Goal: Task Accomplishment & Management: Manage account settings

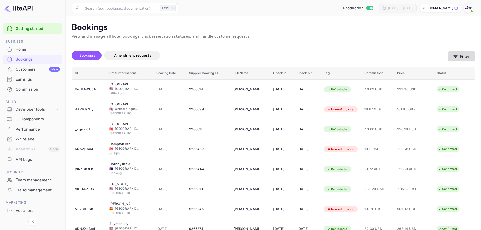
click at [460, 56] on button "Filter" at bounding box center [461, 56] width 27 height 10
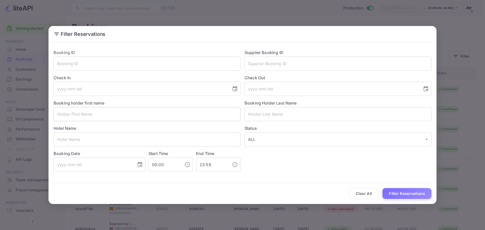
click at [151, 115] on input "text" at bounding box center [147, 114] width 187 height 14
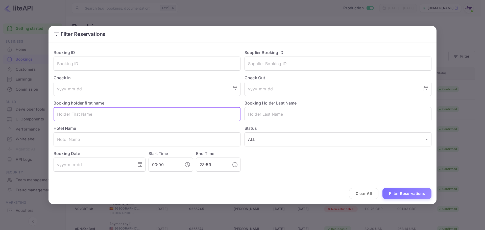
paste input "[PERSON_NAME]"
drag, startPoint x: 75, startPoint y: 114, endPoint x: 47, endPoint y: 111, distance: 27.4
click at [47, 111] on div "Filter Reservations Booking ID ​ Supplier Booking ID ​ Check In ​ Check Out ​ B…" at bounding box center [242, 115] width 485 height 230
type input "Incha"
drag, startPoint x: 74, startPoint y: 114, endPoint x: 35, endPoint y: 113, distance: 38.7
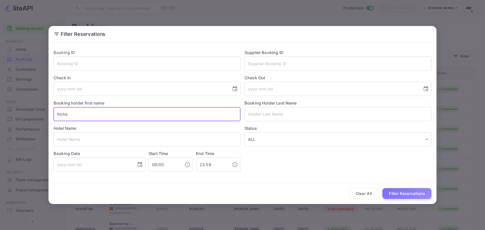
click at [35, 113] on div "Filter Reservations Booking ID ​ Supplier Booking ID ​ Check In ​ Check Out ​ B…" at bounding box center [242, 115] width 485 height 230
click at [288, 113] on input "text" at bounding box center [337, 114] width 187 height 14
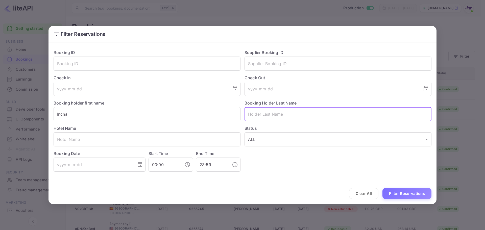
paste input "Incha"
type input "Incha"
click at [398, 192] on button "Filter Reservations" at bounding box center [406, 193] width 49 height 11
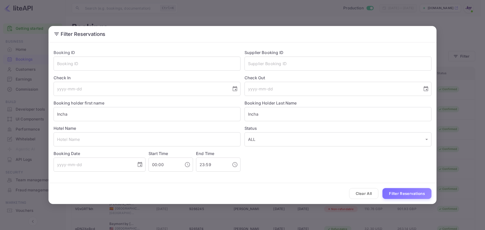
drag, startPoint x: 81, startPoint y: 115, endPoint x: -53, endPoint y: 122, distance: 133.5
click at [0, 122] on html "Getting started Business Home Bookings Customers New Earnings Commission Build …" at bounding box center [242, 150] width 485 height 300
click at [399, 191] on button "Filter Reservations" at bounding box center [406, 193] width 49 height 11
click at [88, 122] on div "Hotel Name ​" at bounding box center [145, 133] width 191 height 25
click at [92, 114] on input "text" at bounding box center [147, 114] width 187 height 14
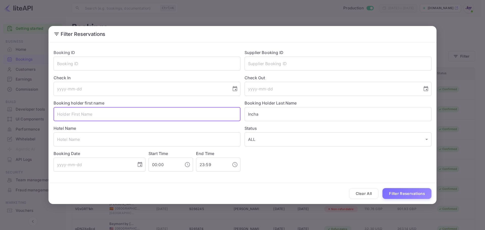
paste input "[PERSON_NAME]"
drag, startPoint x: 88, startPoint y: 112, endPoint x: 70, endPoint y: 116, distance: 18.0
click at [70, 116] on input "[PERSON_NAME]" at bounding box center [147, 114] width 187 height 14
type input "[PERSON_NAME]"
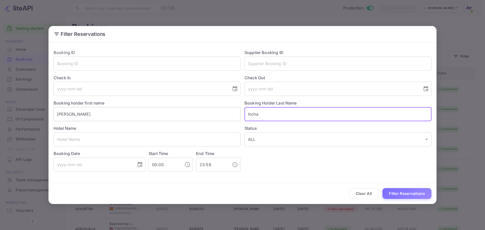
paste input "[PERSON_NAME]"
type input "[PERSON_NAME]"
drag, startPoint x: 395, startPoint y: 192, endPoint x: 179, endPoint y: 38, distance: 264.6
click at [395, 191] on button "Filter Reservations" at bounding box center [406, 193] width 49 height 11
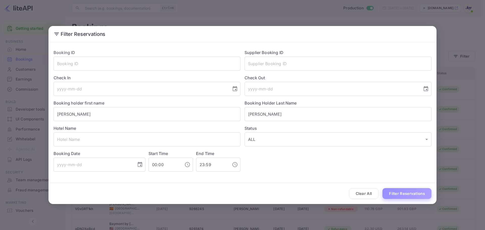
click at [393, 195] on button "Filter Reservations" at bounding box center [406, 193] width 49 height 11
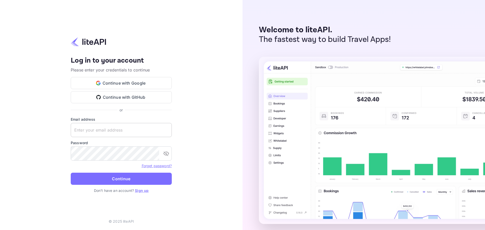
click at [128, 124] on input "text" at bounding box center [121, 130] width 101 height 14
paste input "services@withjoy.com"
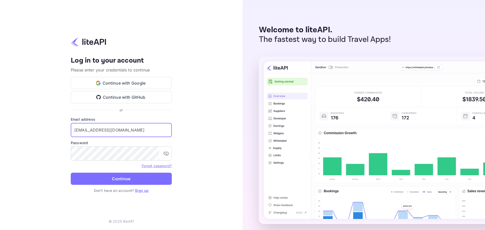
type input "services@withjoy.com"
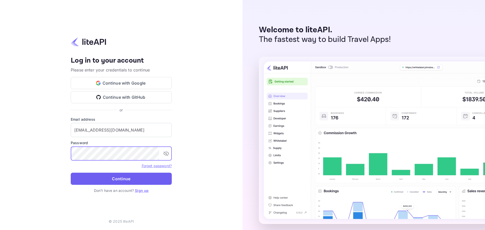
click at [129, 177] on button "Continue" at bounding box center [121, 179] width 101 height 12
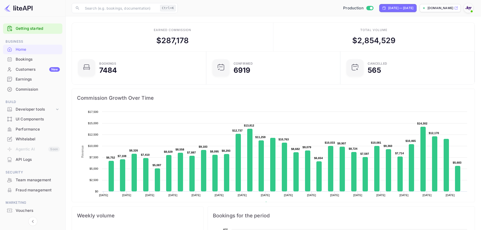
click at [32, 59] on div "Bookings" at bounding box center [38, 60] width 44 height 6
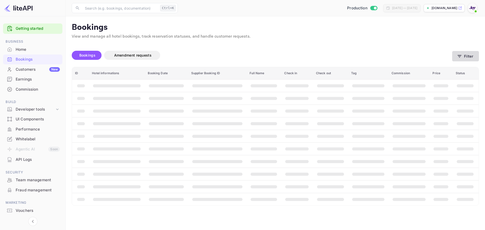
click at [456, 61] on button "Filter" at bounding box center [465, 56] width 27 height 10
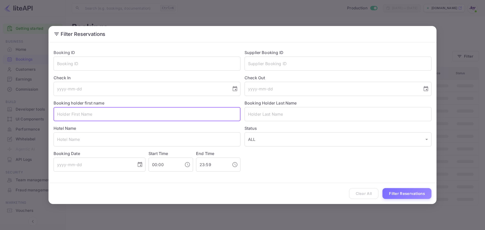
click at [105, 111] on input "text" at bounding box center [147, 114] width 187 height 14
paste input "b@EFDKrVFJ8FX@2"
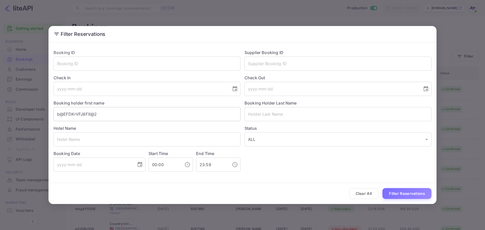
click at [95, 116] on input "b@EFDKrVFJ8FX@2" at bounding box center [147, 114] width 187 height 14
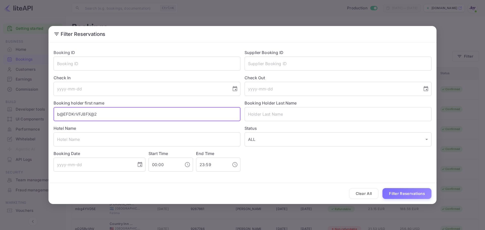
click at [95, 116] on input "b@EFDKrVFJ8FX@2" at bounding box center [147, 114] width 187 height 14
paste input "[PERSON_NAME]"
drag, startPoint x: 88, startPoint y: 113, endPoint x: 71, endPoint y: 112, distance: 17.2
click at [71, 112] on input "[PERSON_NAME]" at bounding box center [147, 114] width 187 height 14
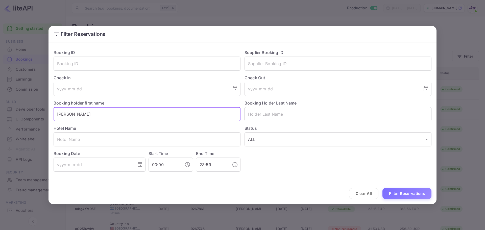
type input "[PERSON_NAME]"
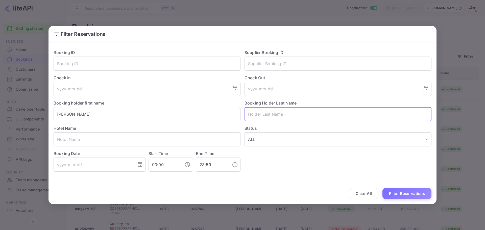
click at [261, 113] on input "text" at bounding box center [337, 114] width 187 height 14
paste input "[PERSON_NAME]"
type input "[PERSON_NAME]"
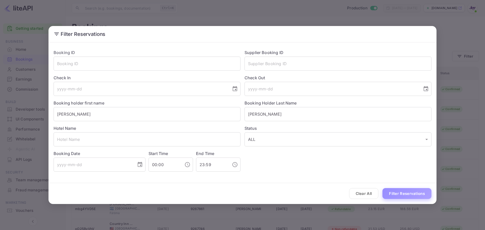
click at [399, 190] on button "Filter Reservations" at bounding box center [406, 193] width 49 height 11
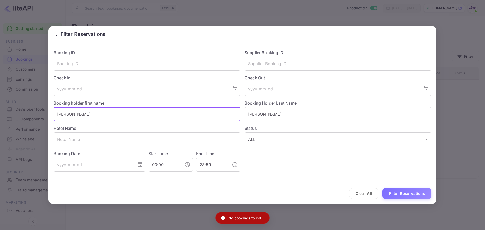
drag, startPoint x: 129, startPoint y: 116, endPoint x: 36, endPoint y: 122, distance: 93.4
click at [36, 122] on div "Filter Reservations Booking ID ​ Supplier Booking ID ​ Check In ​ Check Out ​ B…" at bounding box center [242, 115] width 485 height 230
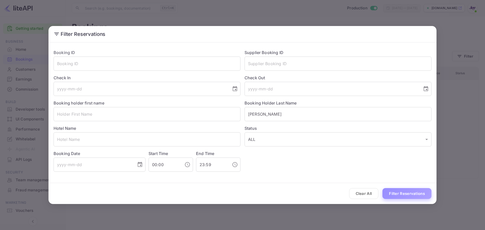
click at [414, 193] on button "Filter Reservations" at bounding box center [406, 193] width 49 height 11
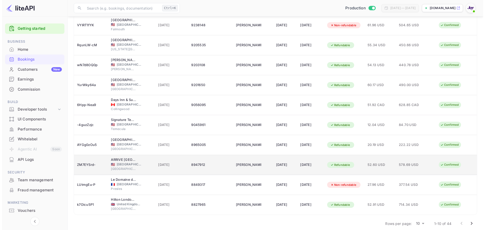
scroll to position [70, 0]
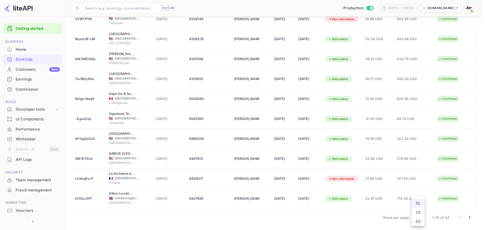
click at [420, 218] on body "Getting started Business Home Bookings Customers New Earnings Commission Build …" at bounding box center [242, 80] width 485 height 300
click at [419, 221] on li "50" at bounding box center [417, 221] width 13 height 9
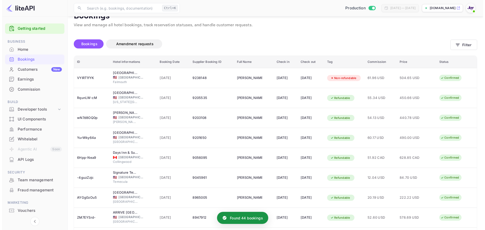
scroll to position [0, 0]
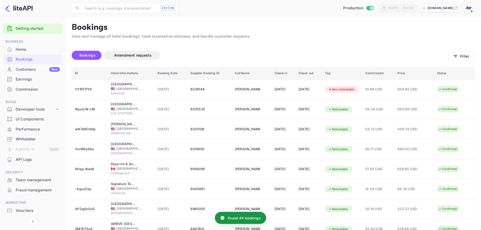
click at [257, 51] on div "Bookings Amendment requests" at bounding box center [260, 55] width 377 height 9
click at [456, 57] on icon "button" at bounding box center [455, 56] width 5 height 5
